Goal: Obtain resource: Download file/media

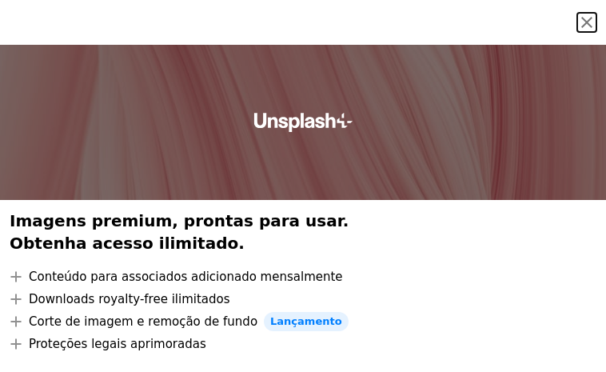
click at [577, 13] on button "An X shape" at bounding box center [586, 22] width 19 height 19
click at [571, 6] on button "navigation menu" at bounding box center [587, 22] width 32 height 32
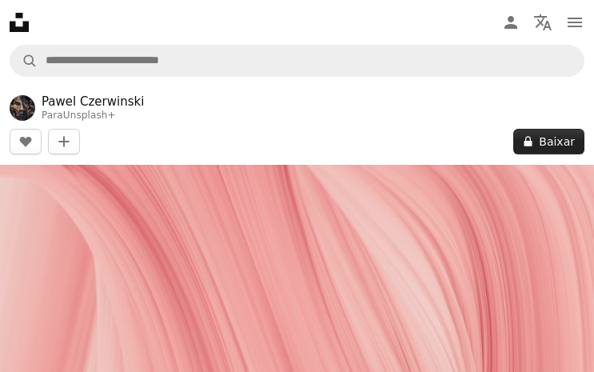
click at [528, 139] on icon "A lock" at bounding box center [528, 141] width 12 height 12
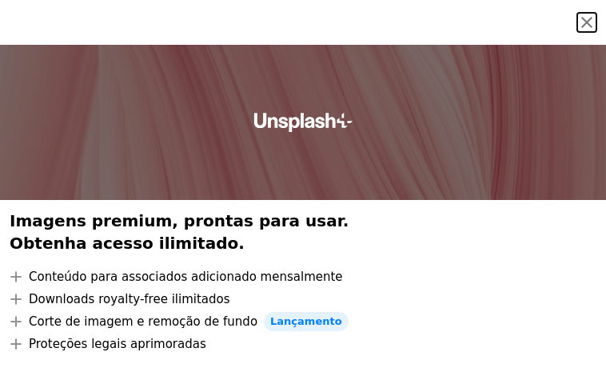
click at [577, 22] on button "An X shape" at bounding box center [586, 22] width 19 height 19
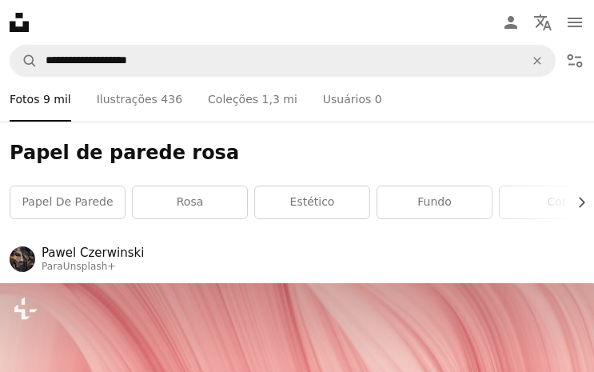
scroll to position [346, 0]
